Goal: Information Seeking & Learning: Learn about a topic

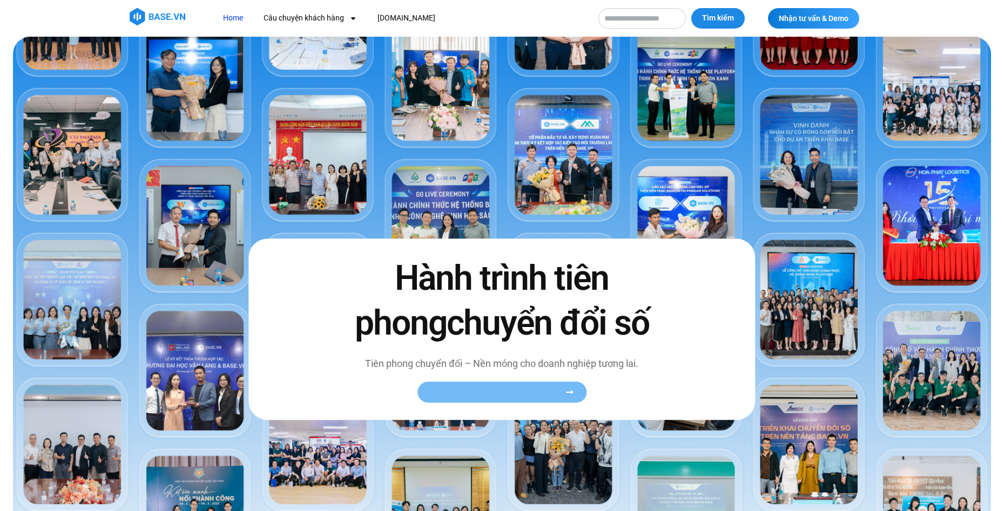
click at [517, 393] on span "Xem toàn bộ câu chuyện khách hàng" at bounding box center [496, 393] width 132 height 8
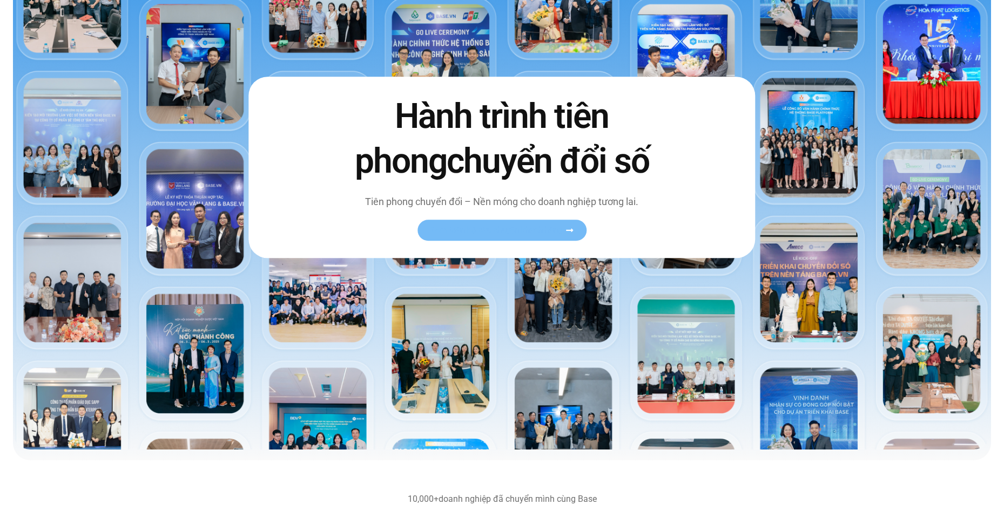
click at [506, 230] on span "Xem toàn bộ câu chuyện khách hàng" at bounding box center [496, 231] width 132 height 8
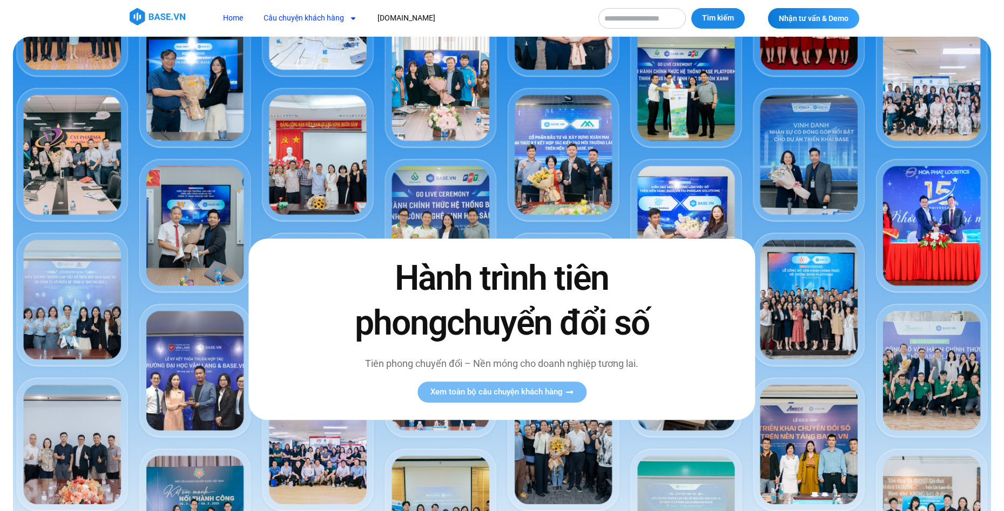
click at [286, 13] on link "Câu chuyện khách hàng" at bounding box center [310, 18] width 110 height 20
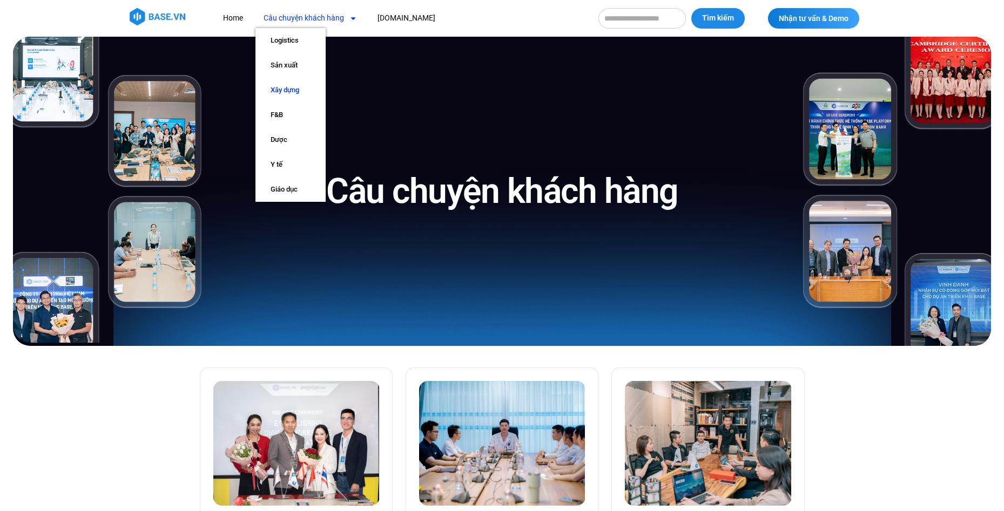
click at [288, 92] on link "Xây dựng" at bounding box center [290, 90] width 70 height 25
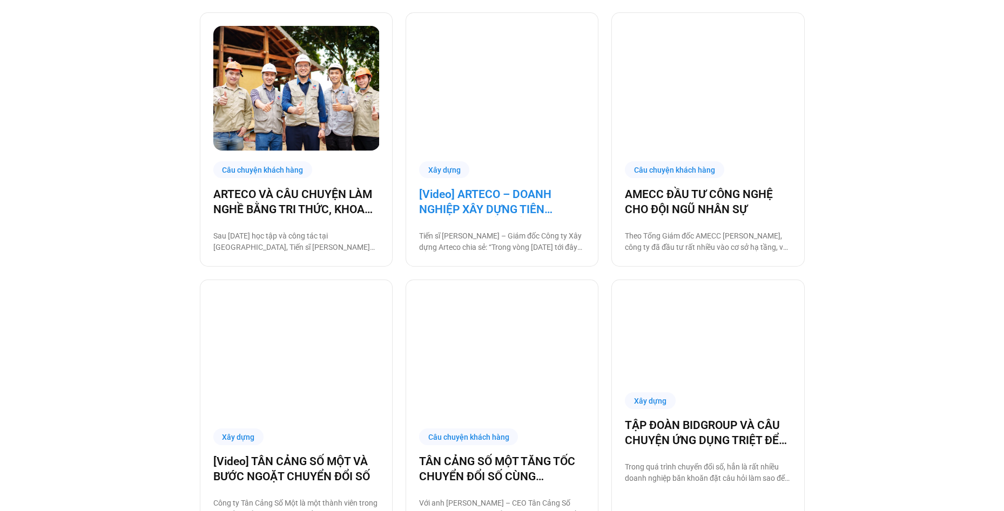
scroll to position [1026, 0]
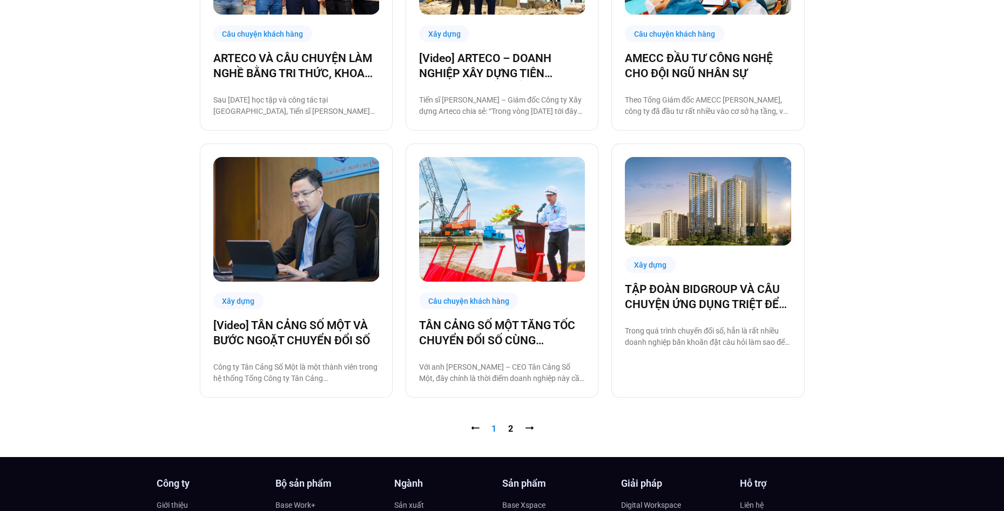
click at [513, 428] on nav "⭠ Trang 1 Trang 2 ⭢" at bounding box center [502, 429] width 605 height 13
click at [510, 428] on link "Trang 2" at bounding box center [510, 429] width 5 height 10
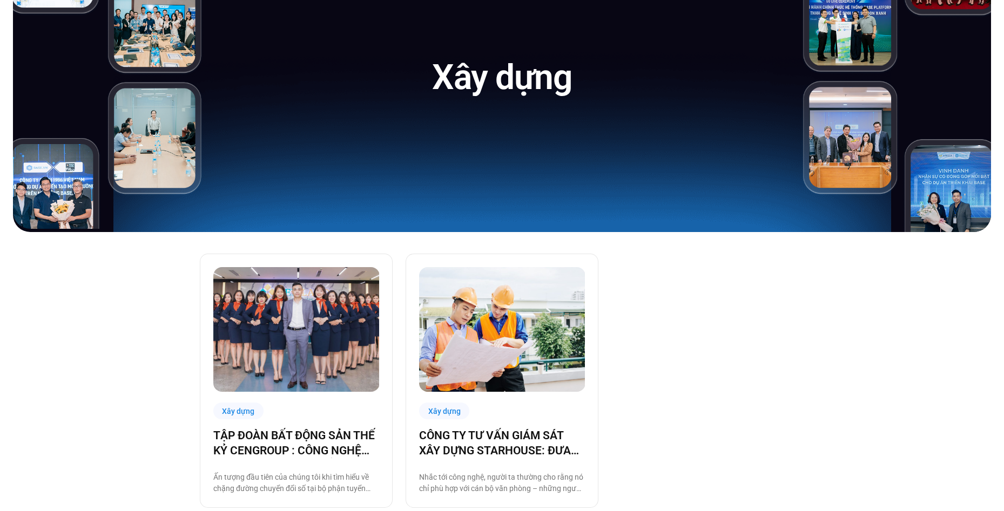
scroll to position [270, 0]
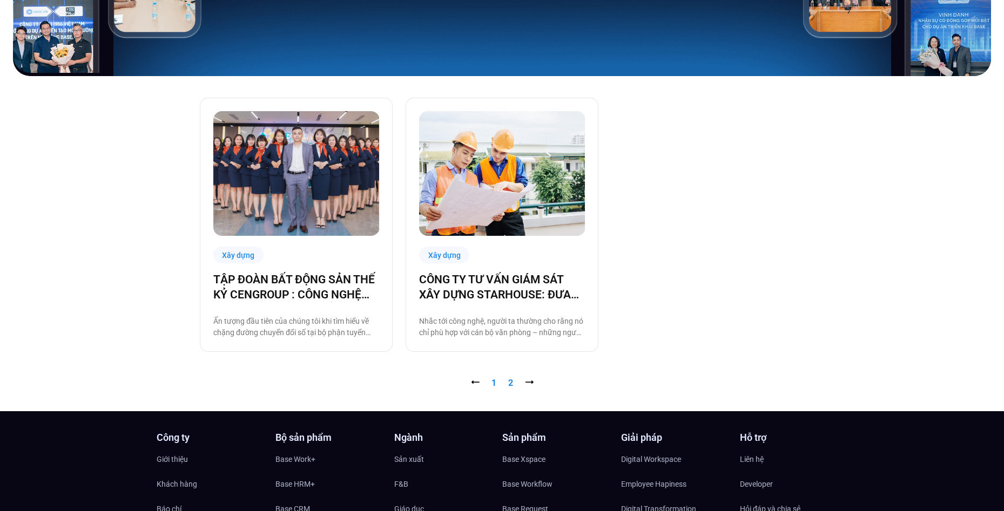
click at [492, 382] on link "Trang 1" at bounding box center [493, 383] width 5 height 10
